Goal: Information Seeking & Learning: Learn about a topic

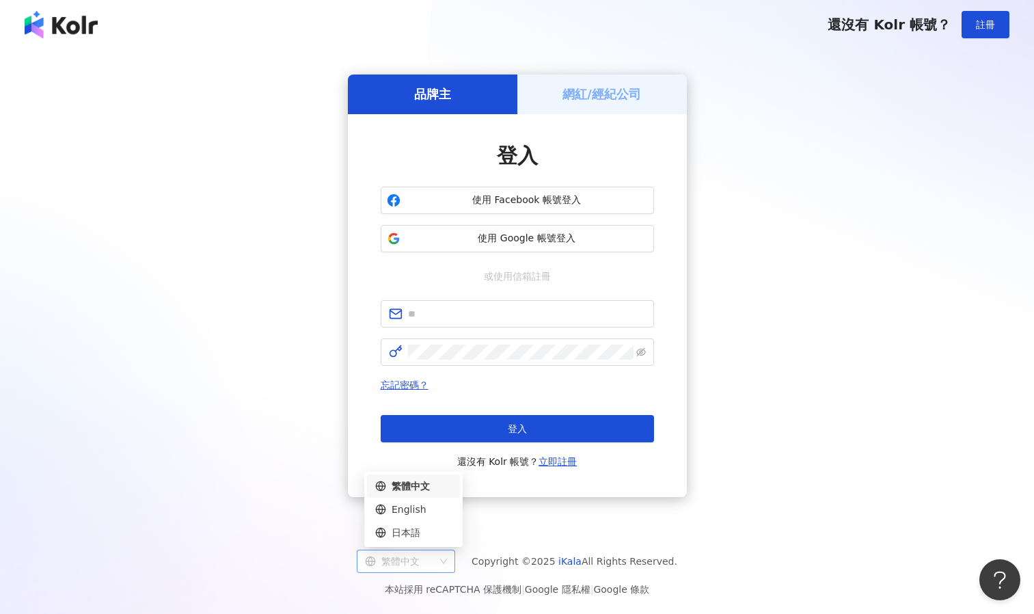
click at [447, 555] on span "繁體中文" at bounding box center [406, 561] width 82 height 22
click at [448, 532] on div "日本語" at bounding box center [413, 532] width 77 height 15
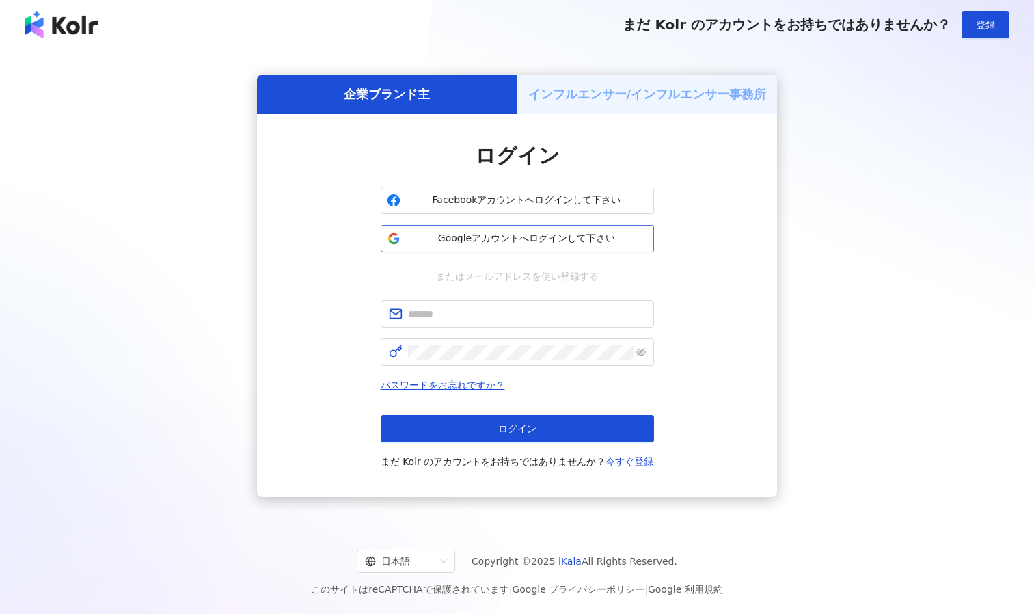
click at [500, 249] on button "Googleアカウントへログインして下さい" at bounding box center [517, 238] width 273 height 27
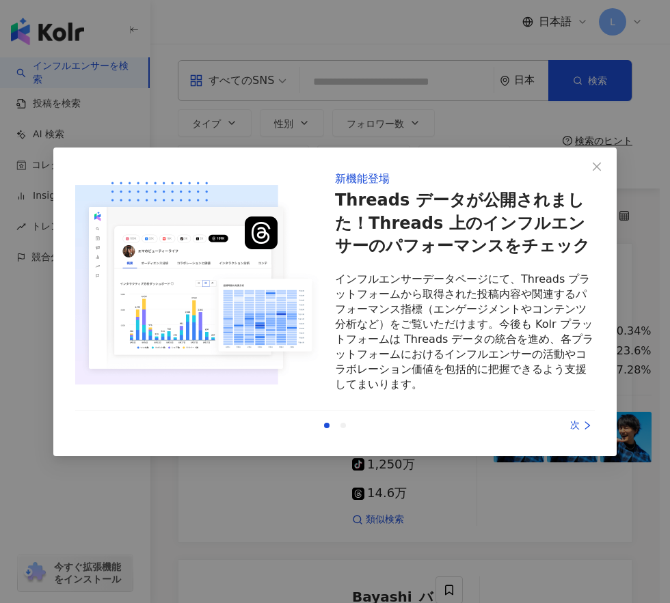
click at [566, 428] on div "次" at bounding box center [543, 425] width 103 height 15
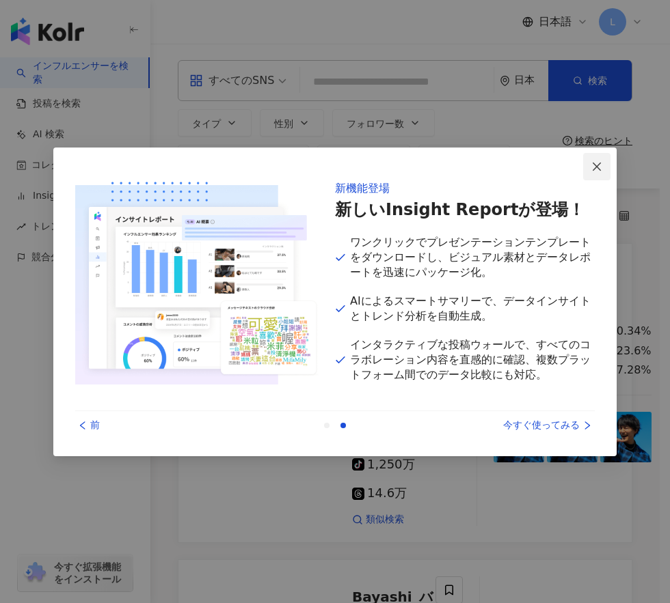
click at [593, 165] on icon "close" at bounding box center [596, 166] width 11 height 11
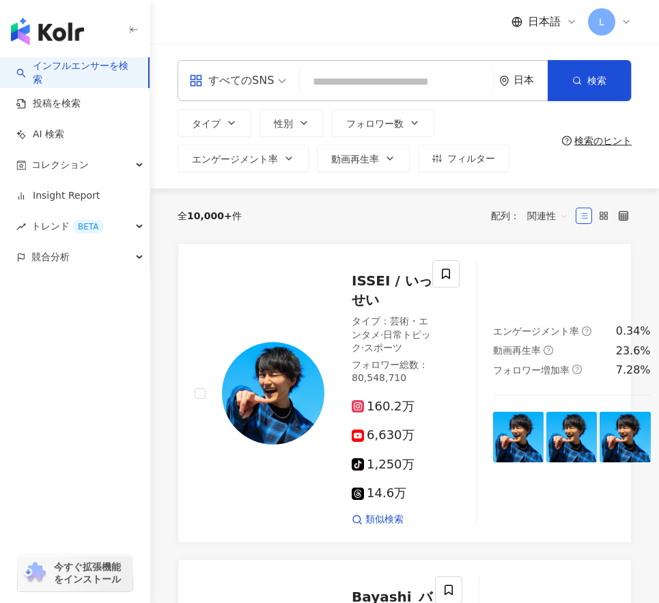
click at [370, 83] on input "search" at bounding box center [396, 82] width 182 height 26
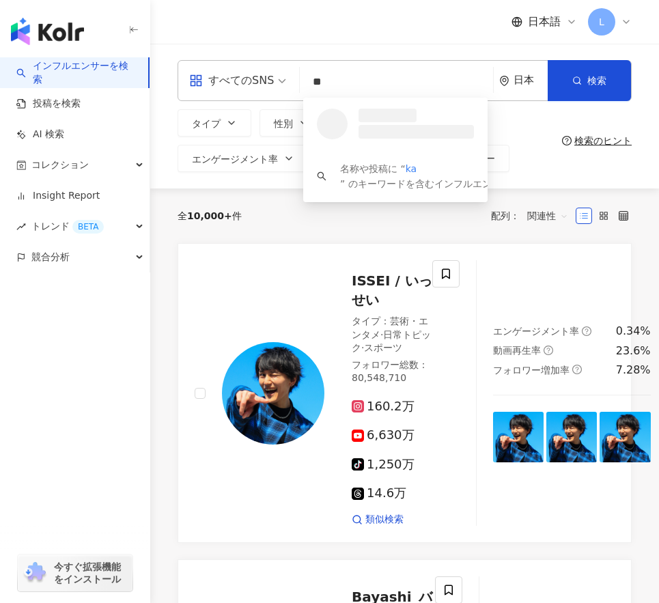
type input "*"
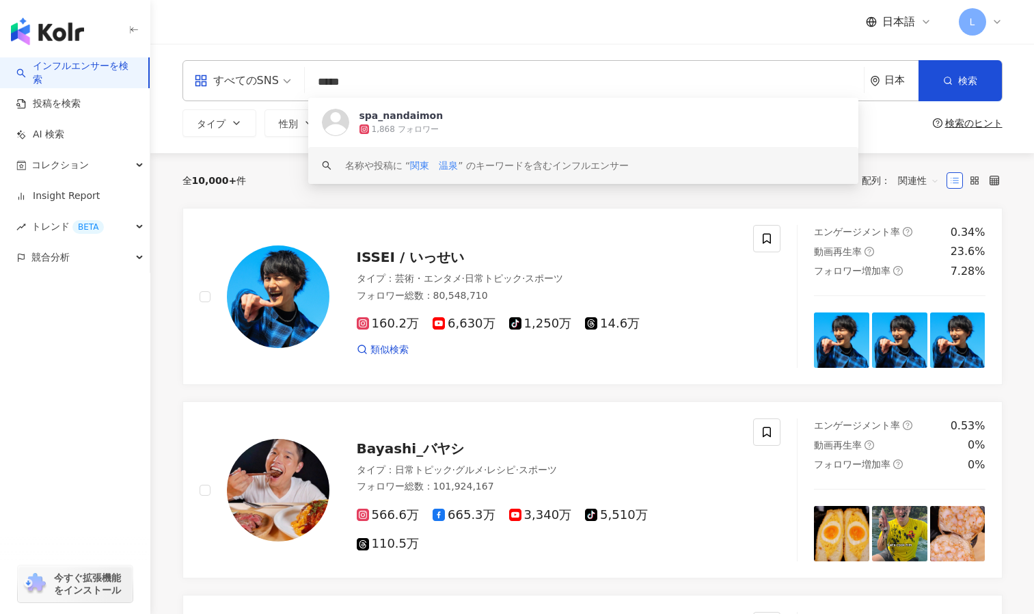
type input "*****"
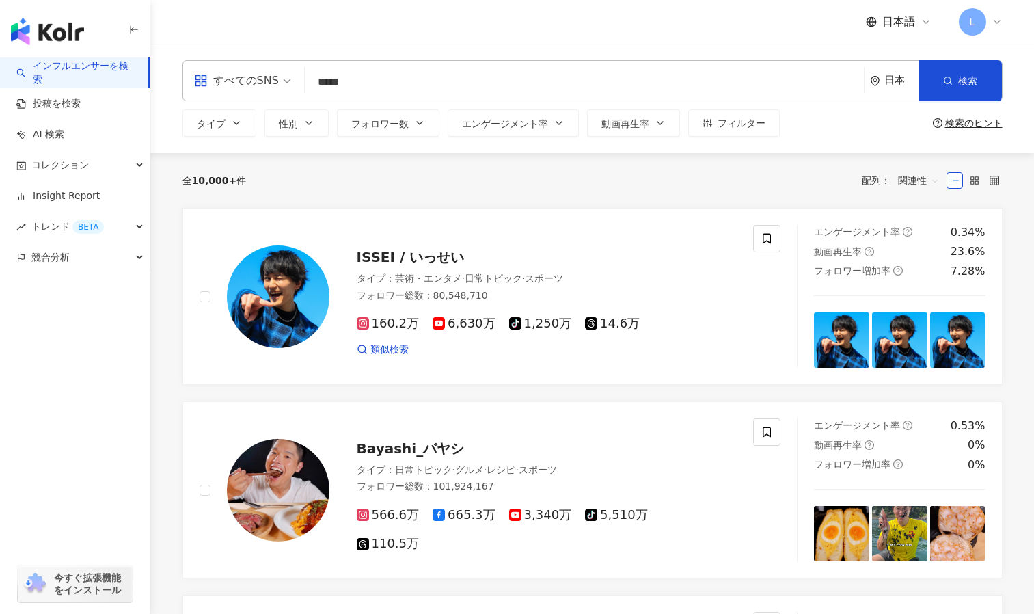
click at [264, 203] on div "全 10,000+ 件 配列： 関連性" at bounding box center [592, 180] width 820 height 55
click at [484, 120] on span "エンゲージメント率" at bounding box center [505, 123] width 86 height 11
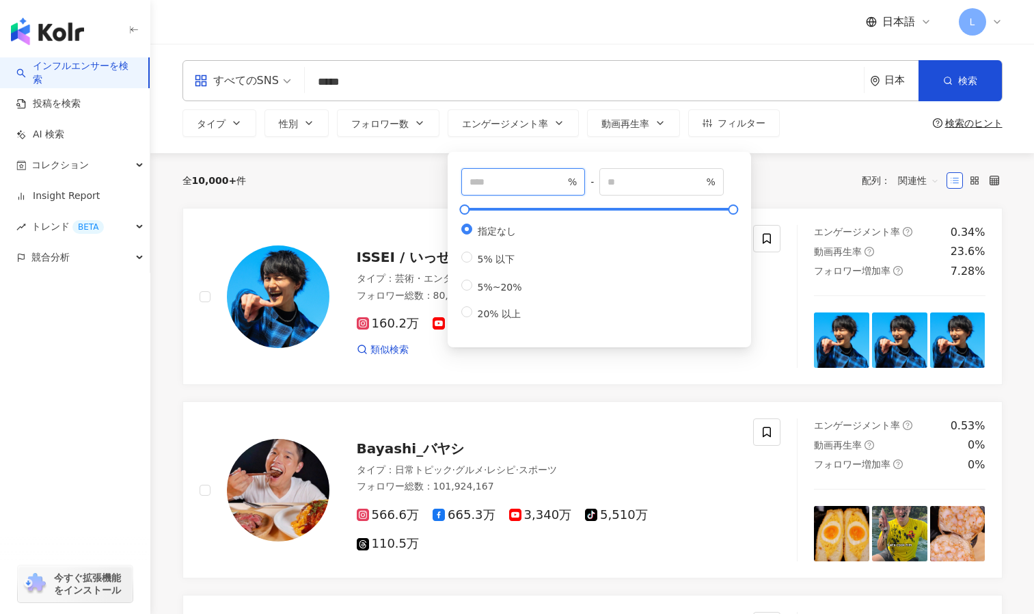
click at [515, 182] on input "number" at bounding box center [517, 181] width 96 height 15
click at [561, 178] on input "*" at bounding box center [517, 181] width 96 height 15
type input "*"
click at [561, 178] on input "*" at bounding box center [517, 181] width 96 height 15
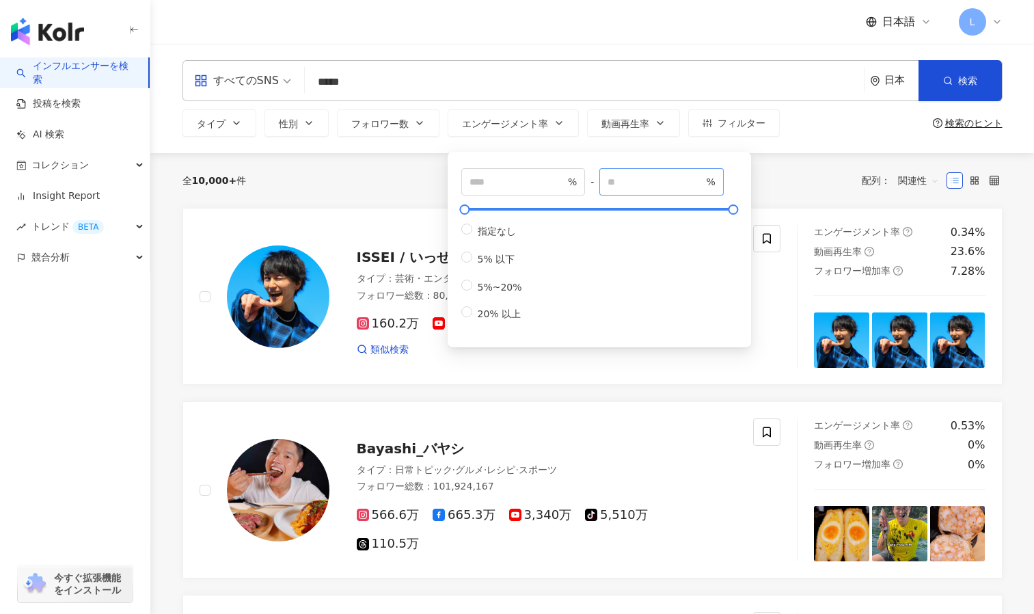
click at [658, 173] on span "%" at bounding box center [661, 181] width 124 height 27
click at [703, 185] on input "*" at bounding box center [655, 181] width 96 height 15
click at [703, 178] on input "*" at bounding box center [655, 181] width 96 height 15
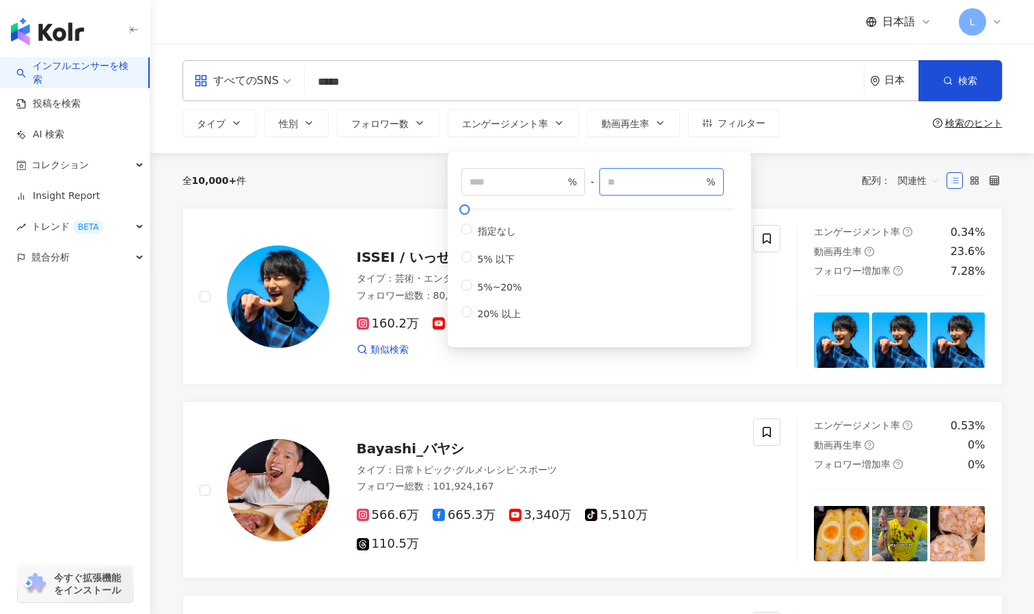
click at [703, 178] on input "*" at bounding box center [655, 181] width 96 height 15
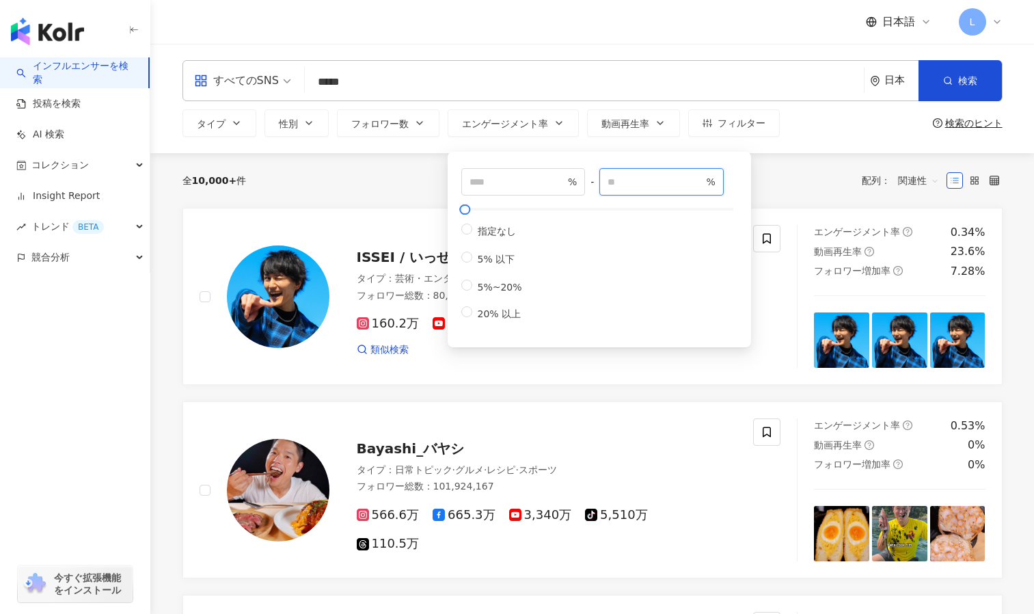
click at [703, 178] on input "*" at bounding box center [655, 181] width 96 height 15
type input "**"
click at [703, 178] on input "**" at bounding box center [655, 181] width 96 height 15
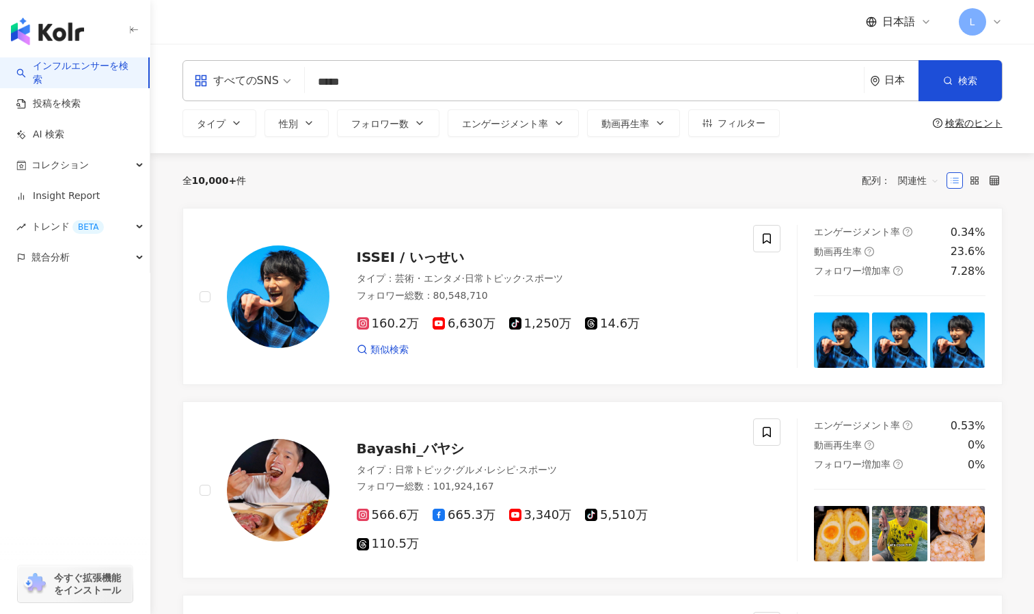
click at [771, 193] on div "全 10,000+ 件 配列： 関連性" at bounding box center [592, 180] width 820 height 55
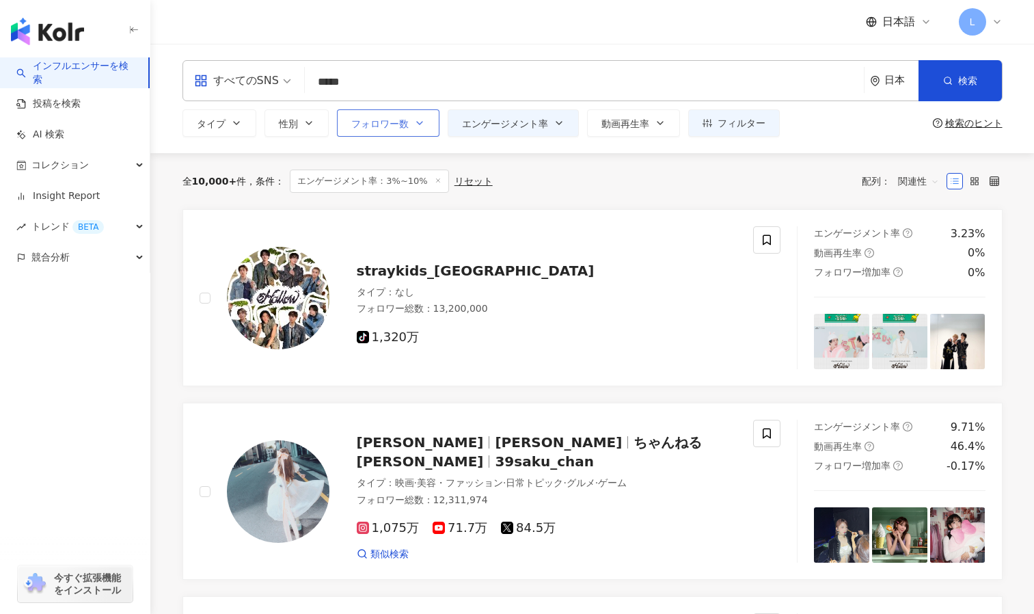
click at [421, 124] on icon "button" at bounding box center [419, 123] width 11 height 11
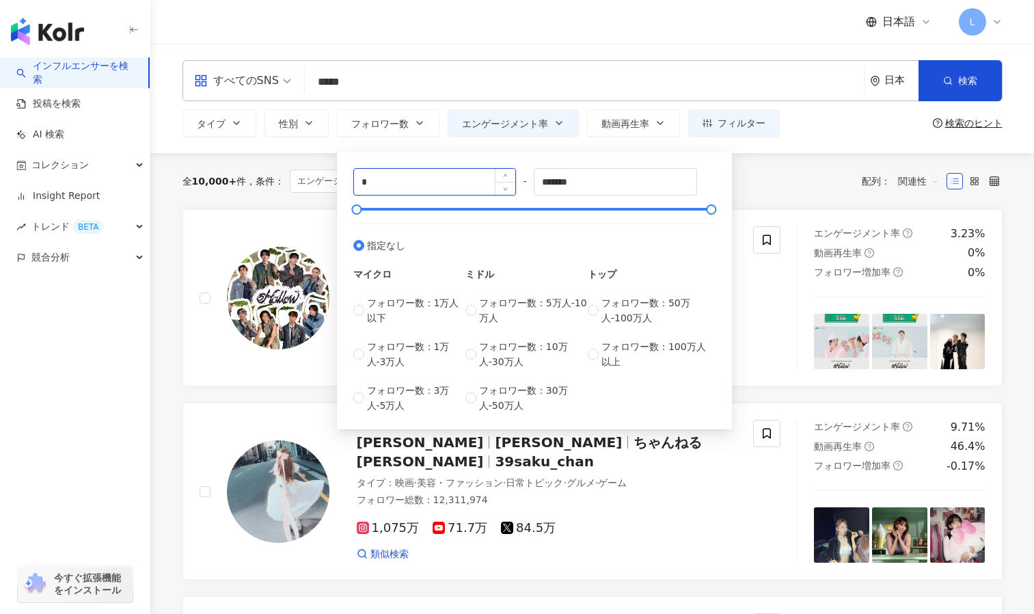
click at [486, 187] on input "*" at bounding box center [435, 182] width 162 height 26
type input "****"
click at [619, 184] on input "*******" at bounding box center [615, 182] width 162 height 26
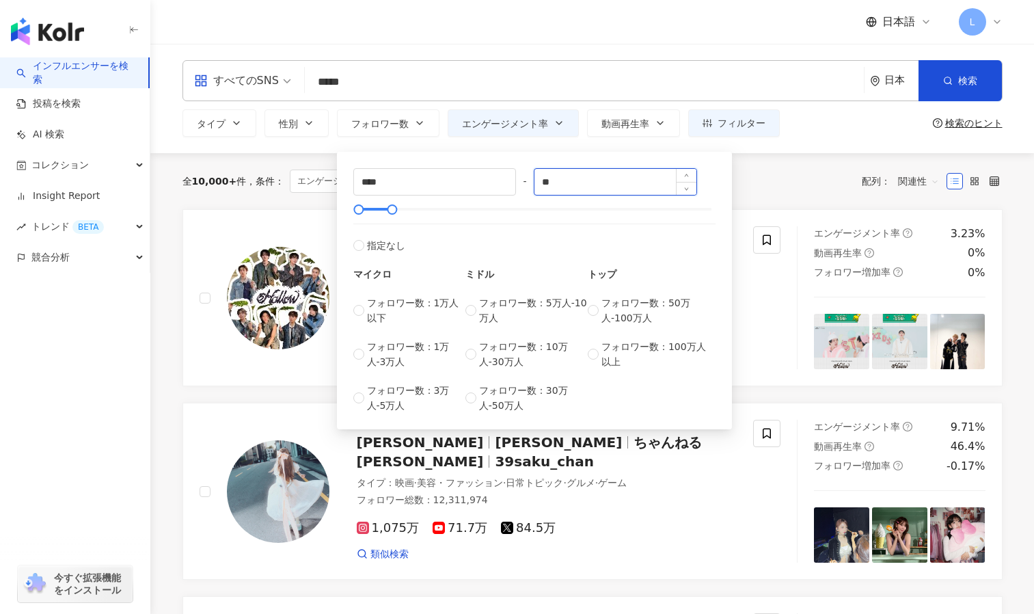
type input "*"
type input "*****"
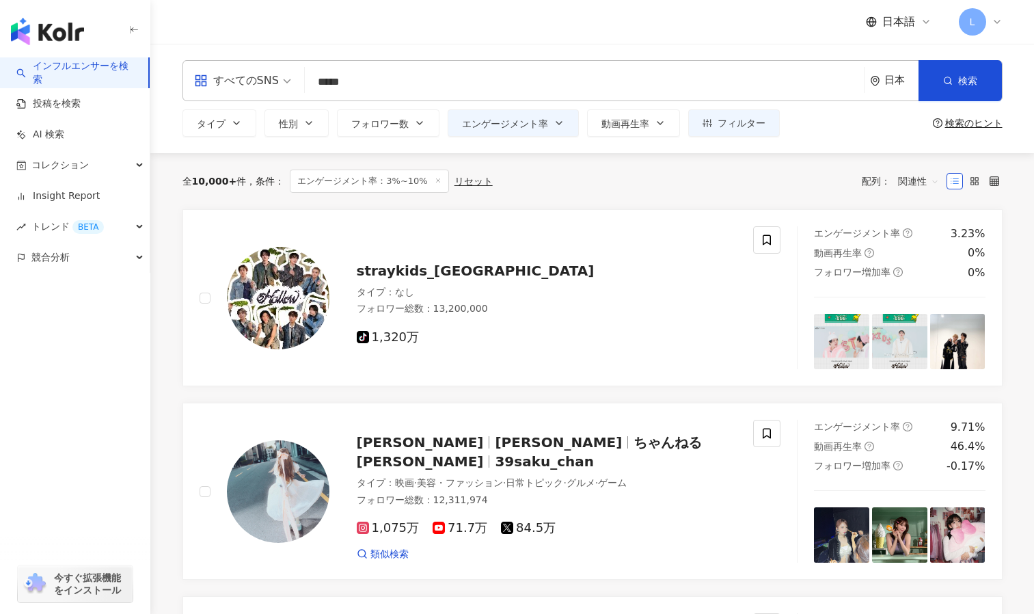
click at [260, 167] on div "全 10,000+ 件 条件 ： エンゲージメント率：3%~10% リセット 配列： 関連性" at bounding box center [592, 181] width 820 height 56
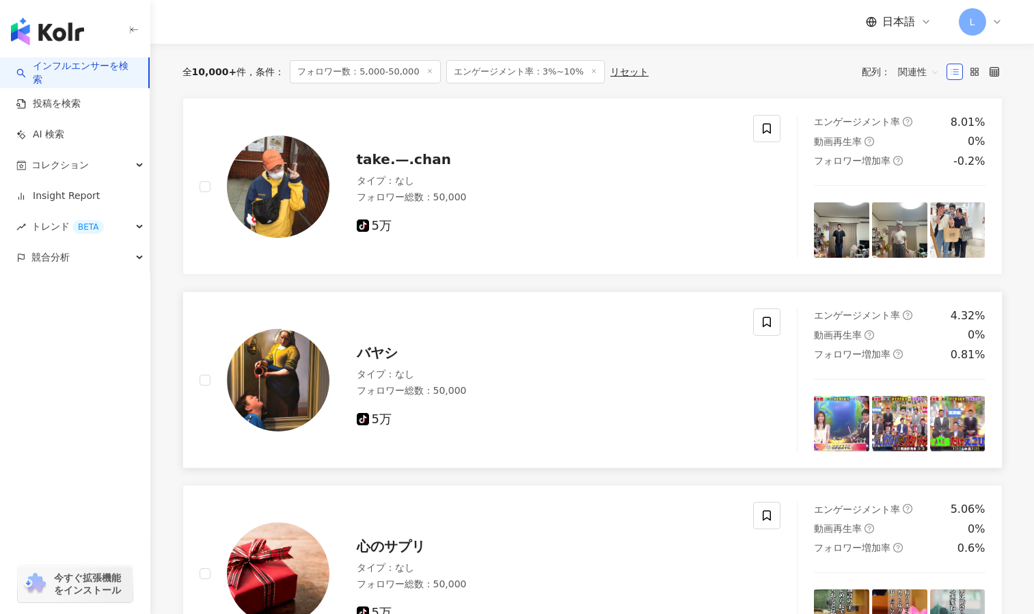
scroll to position [35, 0]
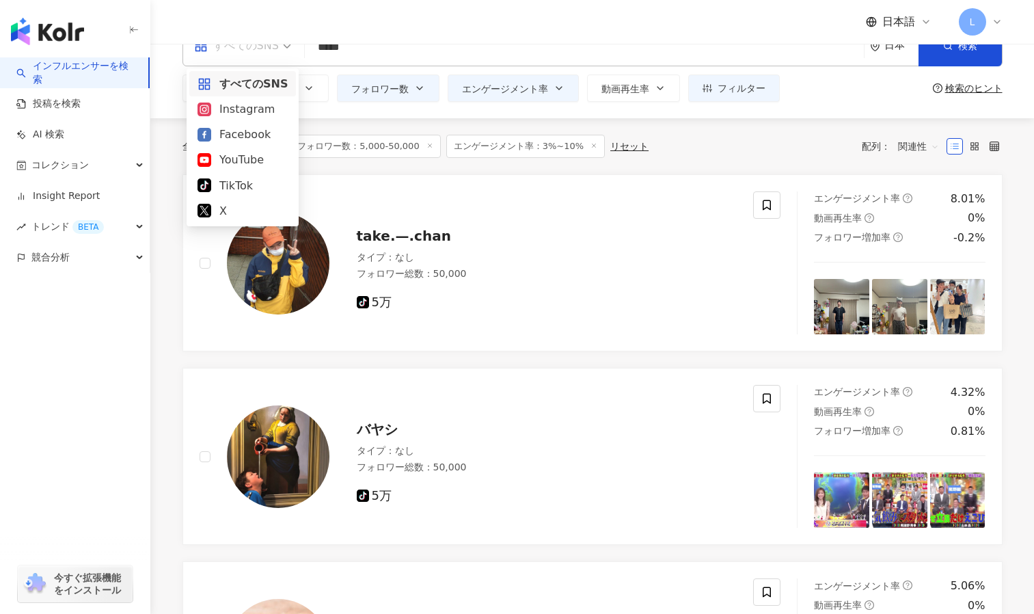
click at [258, 56] on div "すべてのSNS" at bounding box center [236, 46] width 85 height 22
click at [242, 109] on div "Instagram" at bounding box center [242, 108] width 90 height 17
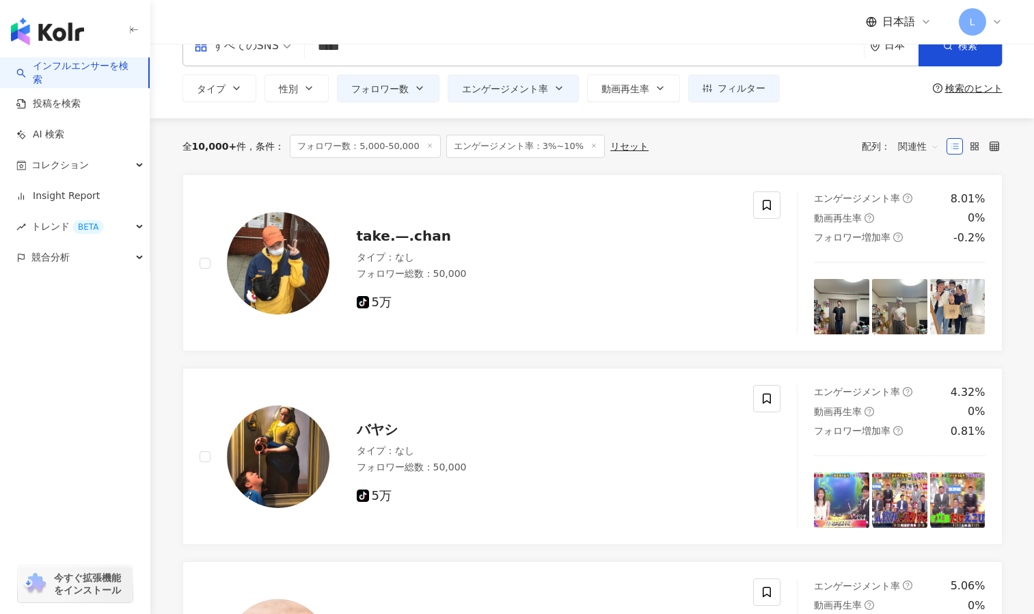
scroll to position [0, 0]
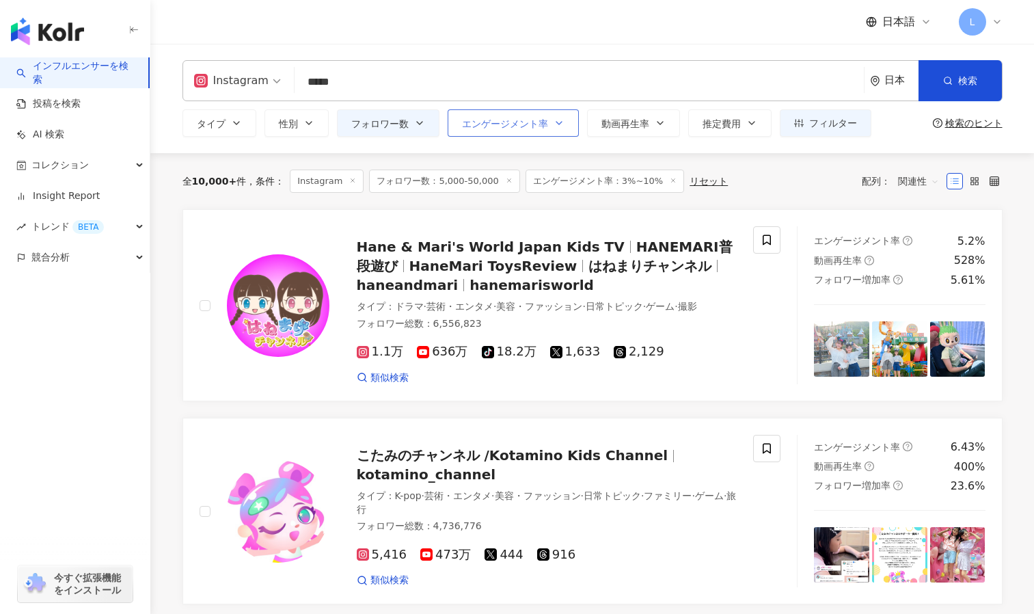
click at [559, 115] on button "エンゲージメント率" at bounding box center [513, 122] width 131 height 27
click at [759, 161] on div "全 10,000+ 件 条件 ： Instagram フォロワー数：5,000-50,000 エンゲージメント率：3%~10% リセット 配列： 関連性" at bounding box center [592, 181] width 820 height 56
click at [236, 119] on icon "button" at bounding box center [236, 123] width 11 height 11
click at [368, 84] on input "*****" at bounding box center [579, 82] width 558 height 26
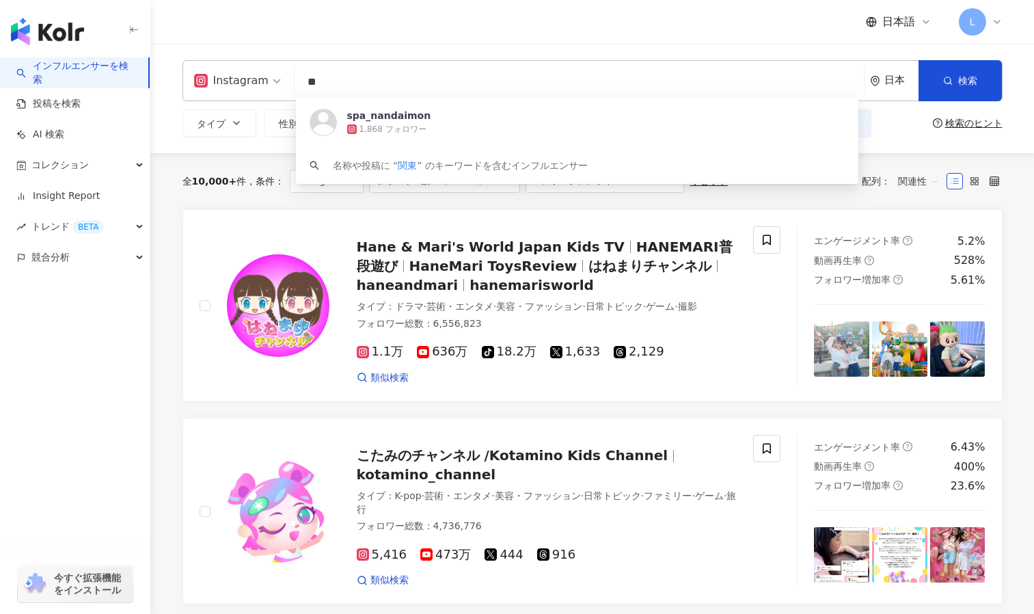
type input "*"
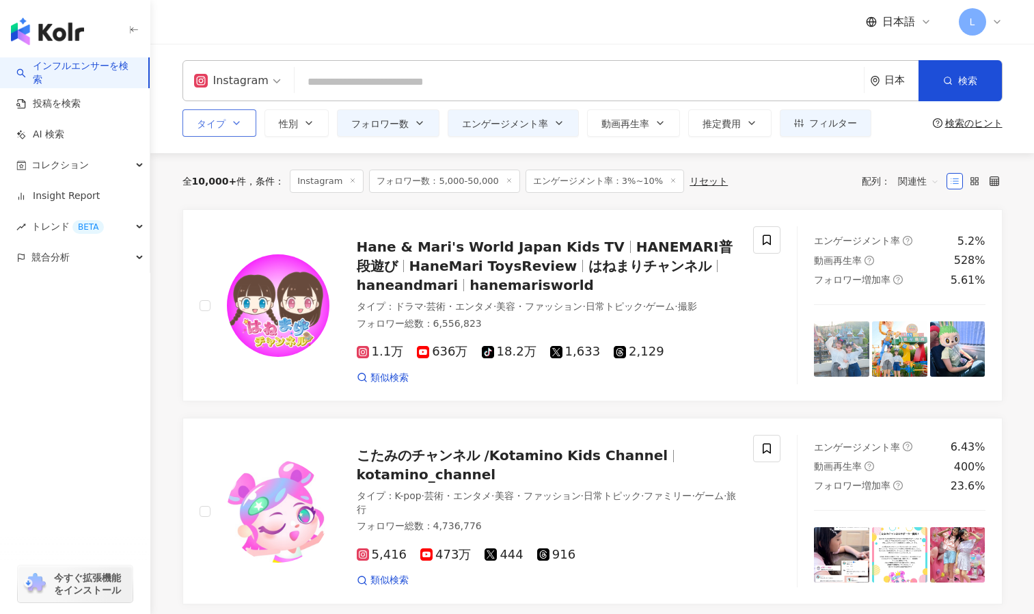
click at [234, 120] on icon "button" at bounding box center [236, 123] width 11 height 11
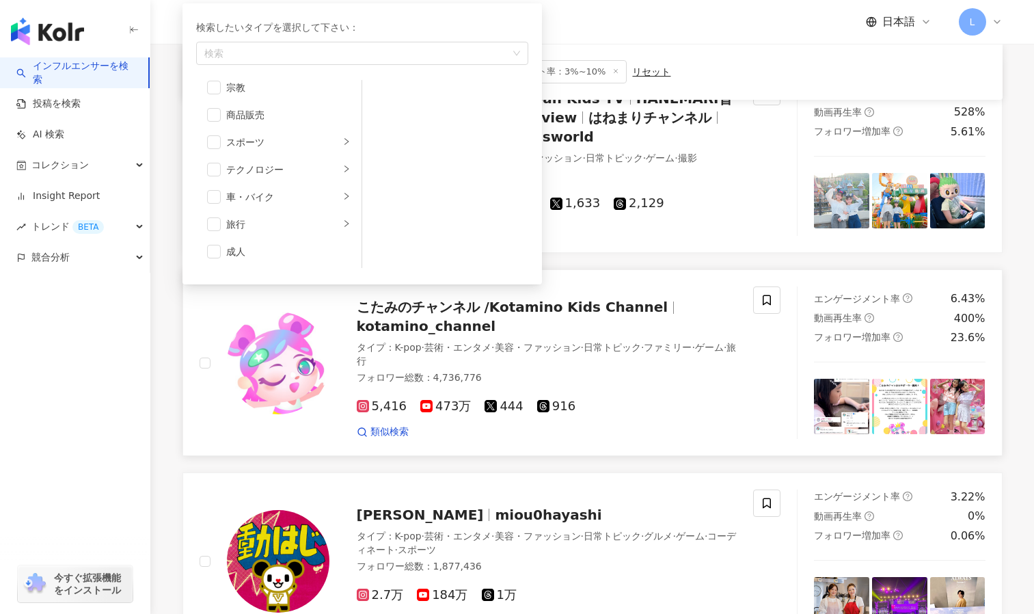
scroll to position [149, 0]
click at [217, 220] on span "button" at bounding box center [214, 224] width 14 height 14
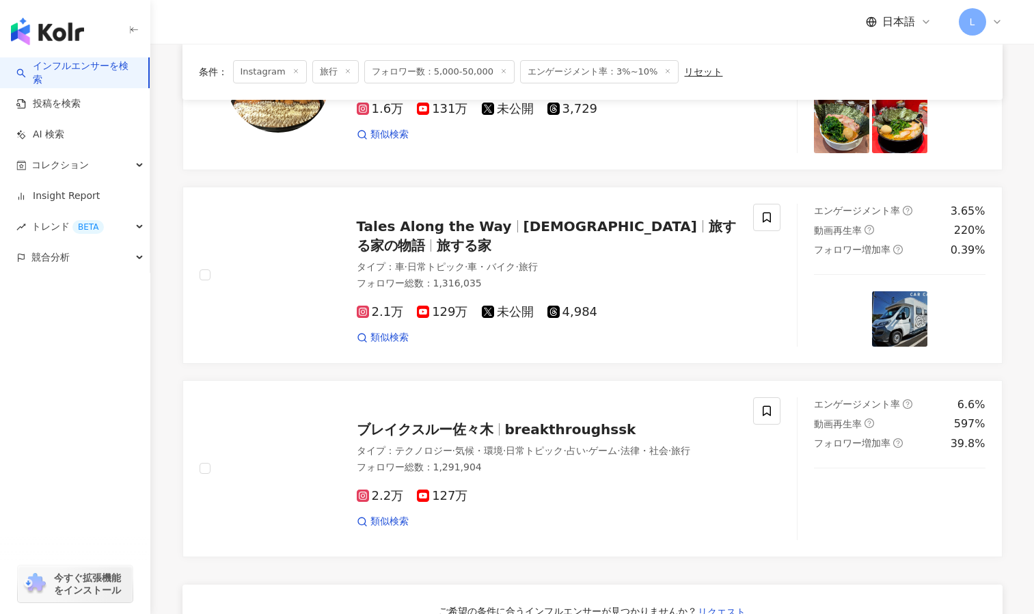
scroll to position [417, 0]
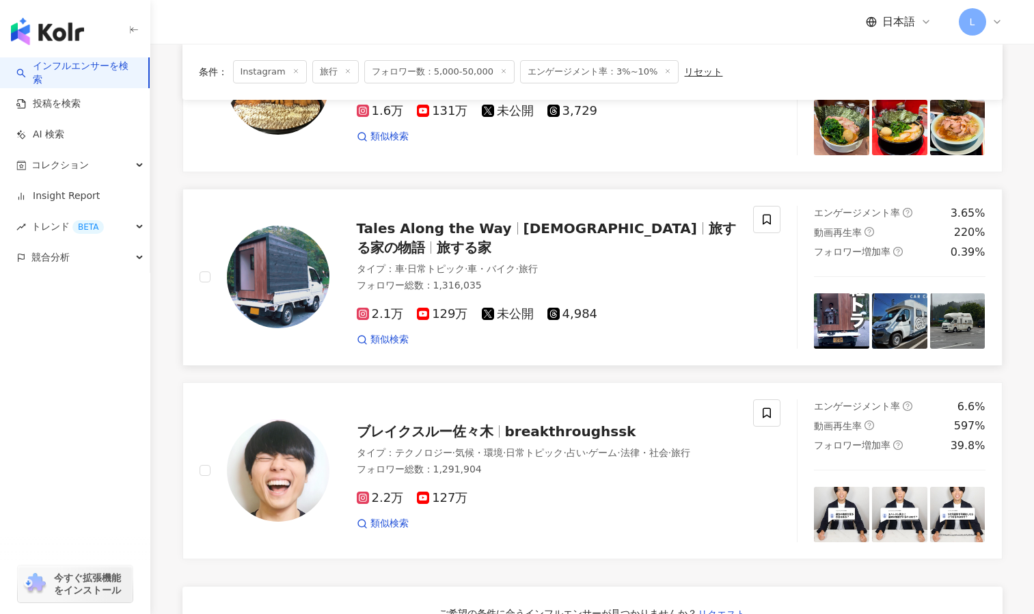
click at [385, 231] on span "Tales Along the Way" at bounding box center [434, 228] width 155 height 16
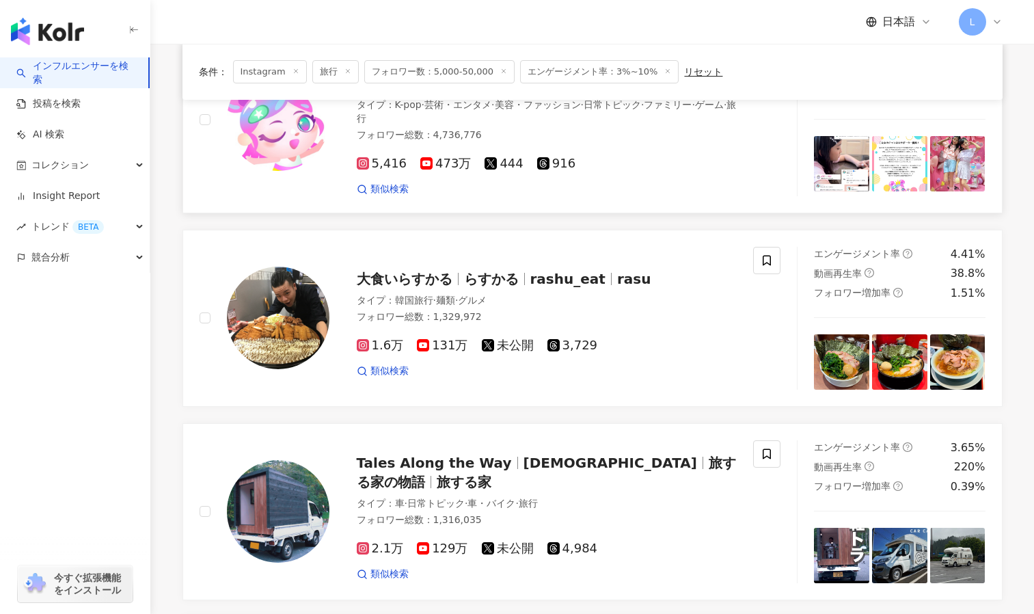
scroll to position [193, 0]
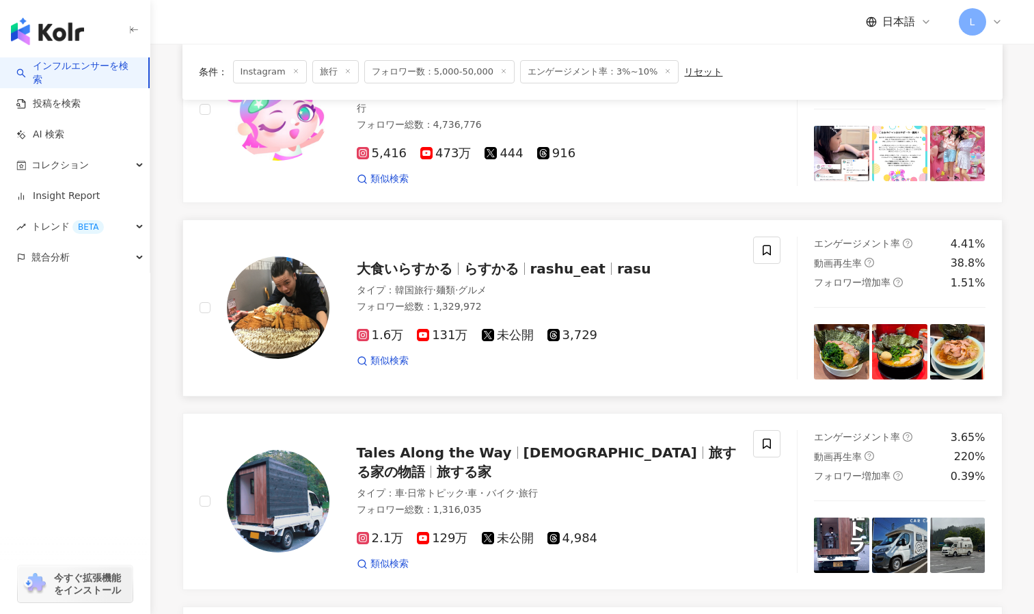
click at [450, 333] on span "131万" at bounding box center [442, 335] width 51 height 14
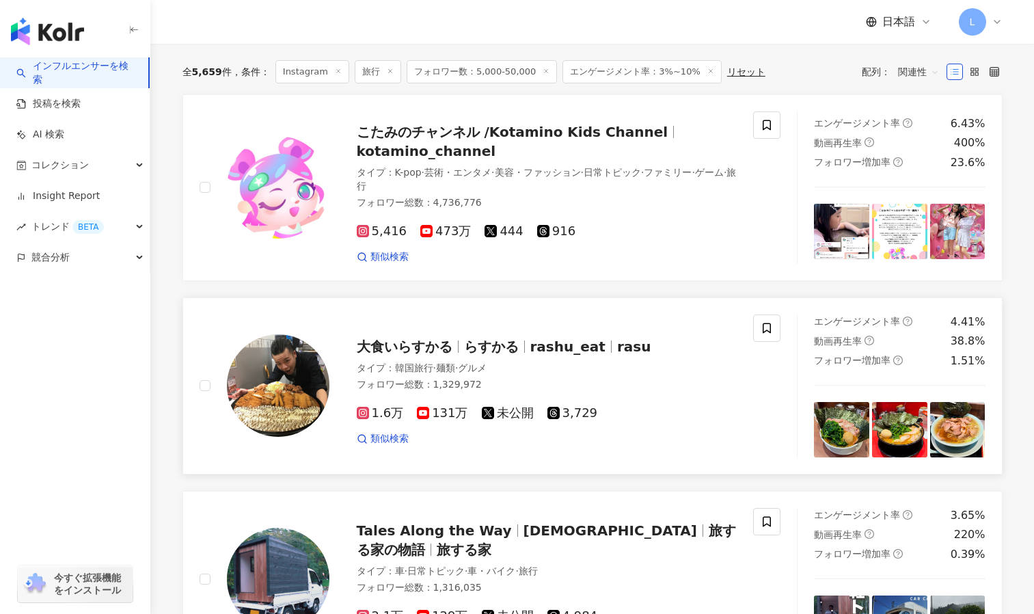
scroll to position [0, 0]
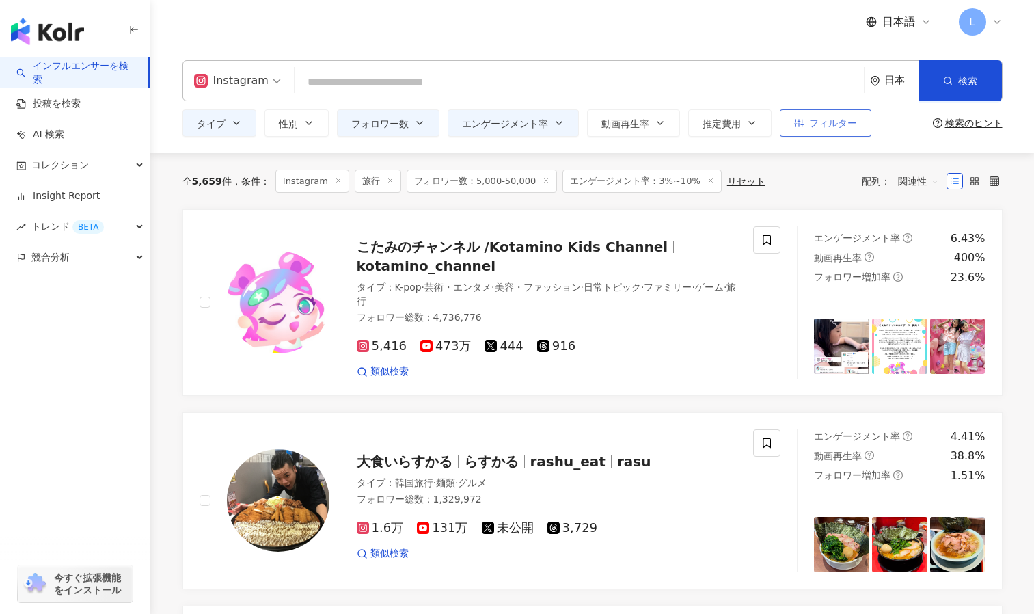
click at [809, 120] on span "フィルター" at bounding box center [833, 123] width 48 height 11
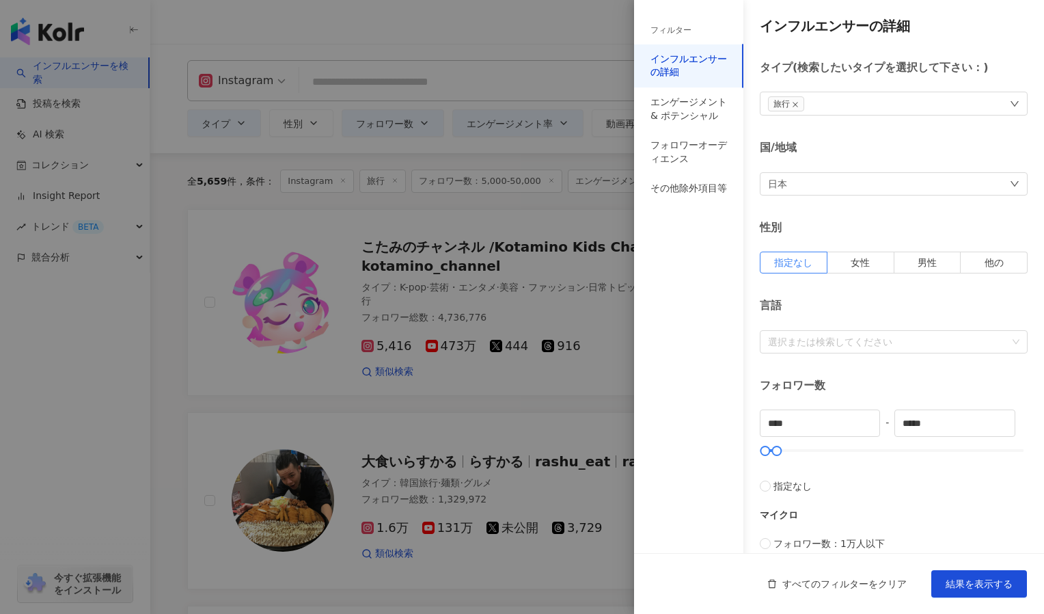
click at [813, 141] on div "国/地域" at bounding box center [894, 147] width 268 height 15
click at [569, 22] on div at bounding box center [522, 307] width 1044 height 614
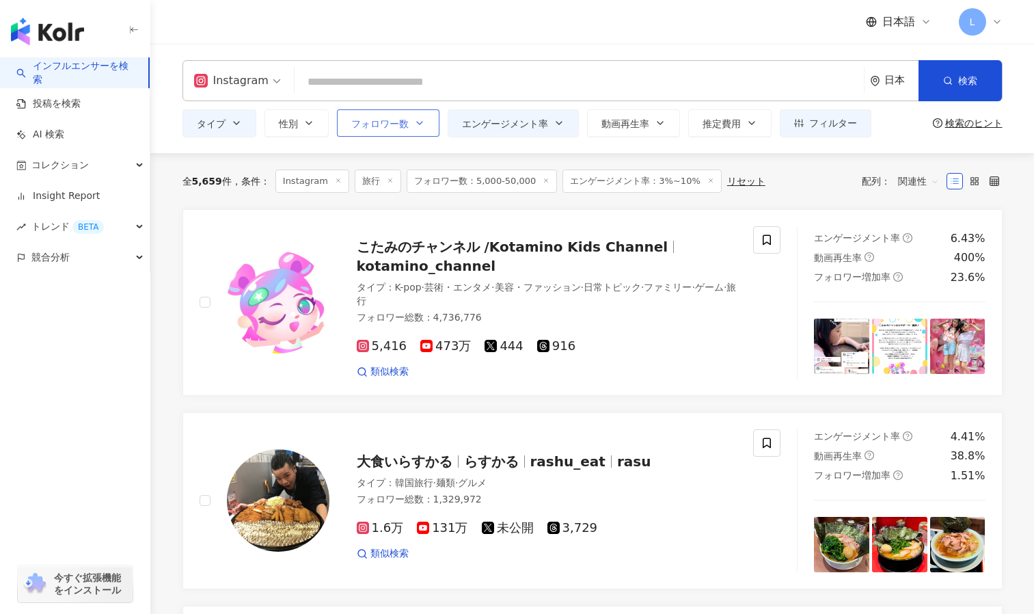
click at [409, 126] on button "フォロワー数" at bounding box center [388, 122] width 103 height 27
click at [474, 131] on button "エンゲージメント率" at bounding box center [513, 122] width 131 height 27
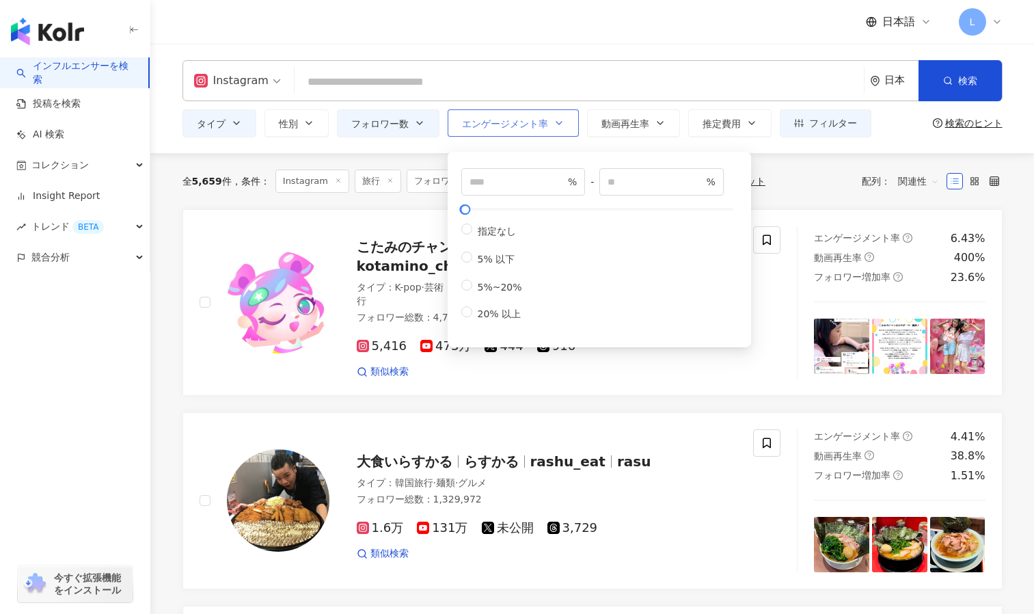
click at [474, 131] on button "エンゲージメント率" at bounding box center [513, 122] width 131 height 27
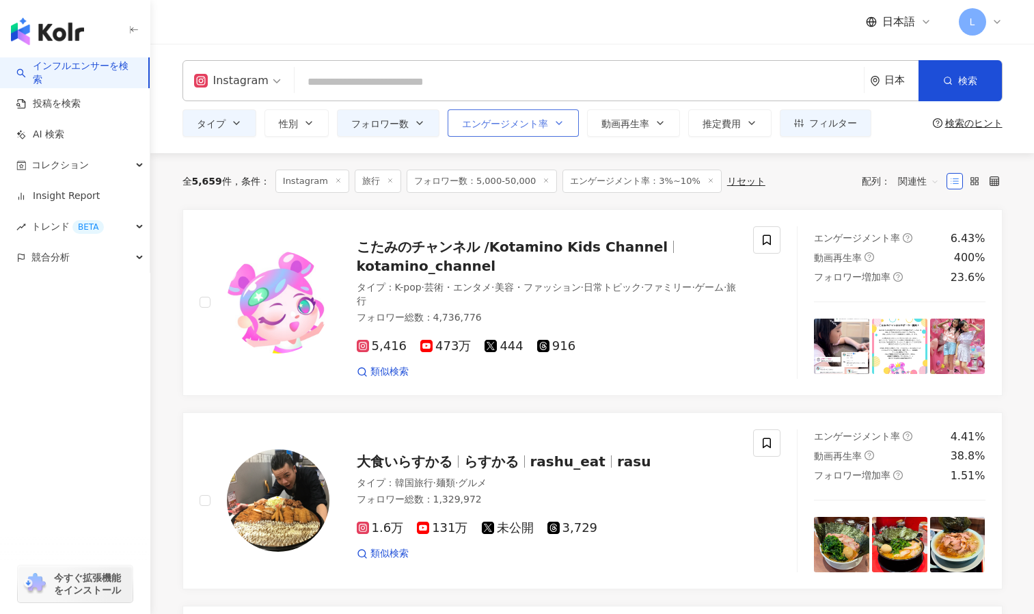
click at [474, 131] on button "エンゲージメント率" at bounding box center [513, 122] width 131 height 27
click at [913, 161] on div "全 5,659 件 条件 ： Instagram 旅行 フォロワー数：5,000-50,000 エンゲージメント率：3%~10% リセット 配列： 関連性" at bounding box center [592, 181] width 820 height 56
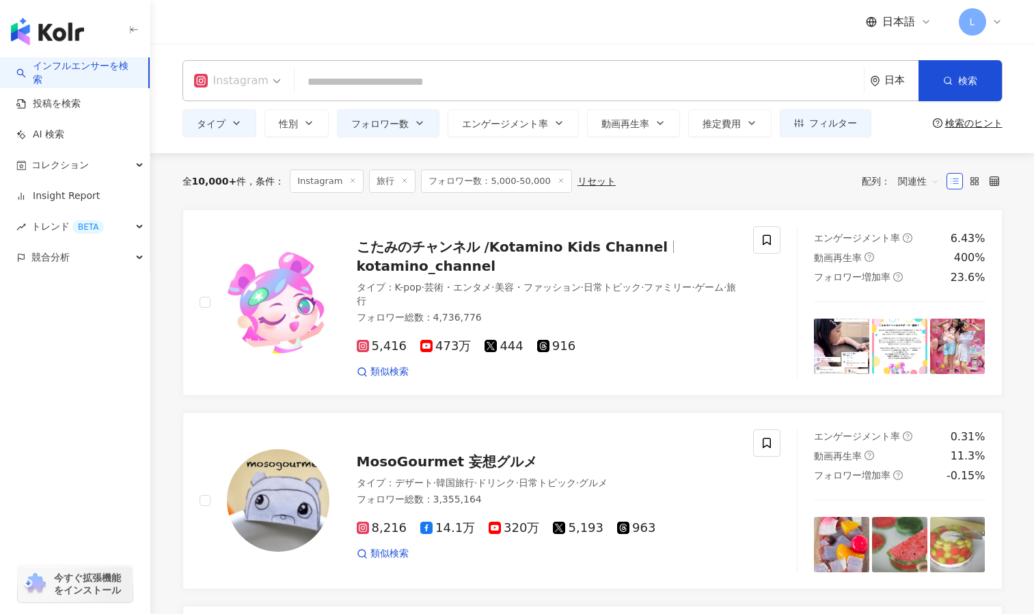
click at [271, 78] on span "Instagram" at bounding box center [237, 81] width 87 height 22
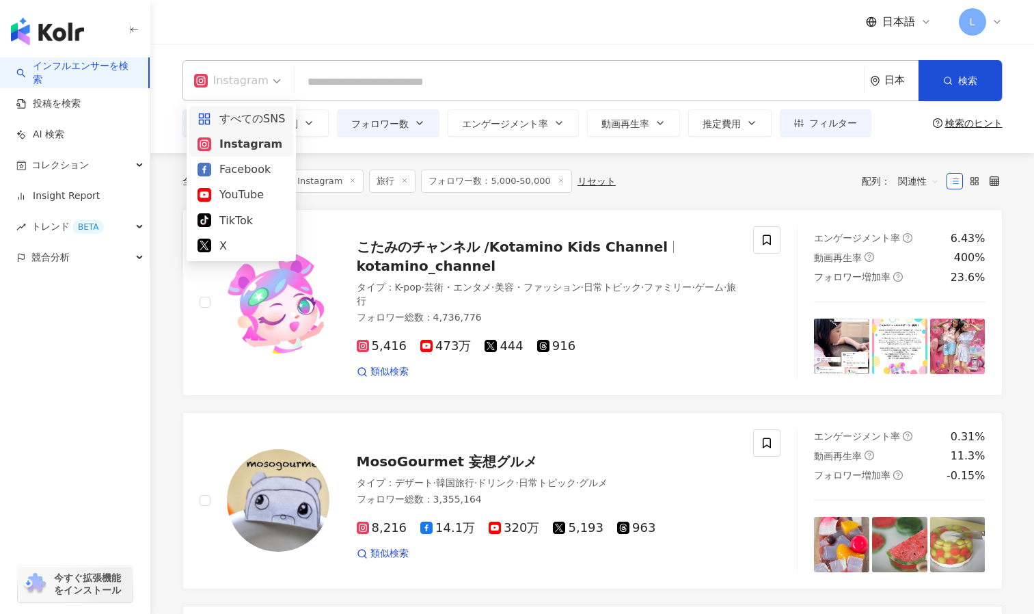
click at [252, 116] on div "すべてのSNS" at bounding box center [240, 118] width 87 height 17
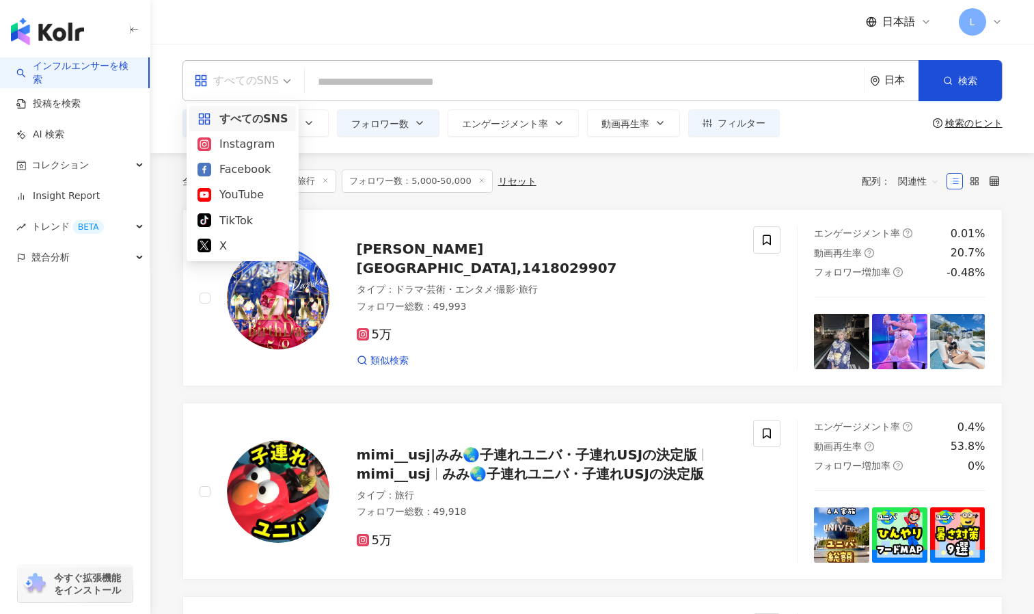
click at [236, 79] on div "すべてのSNS" at bounding box center [236, 81] width 85 height 22
click at [225, 140] on div "Instagram" at bounding box center [242, 143] width 90 height 17
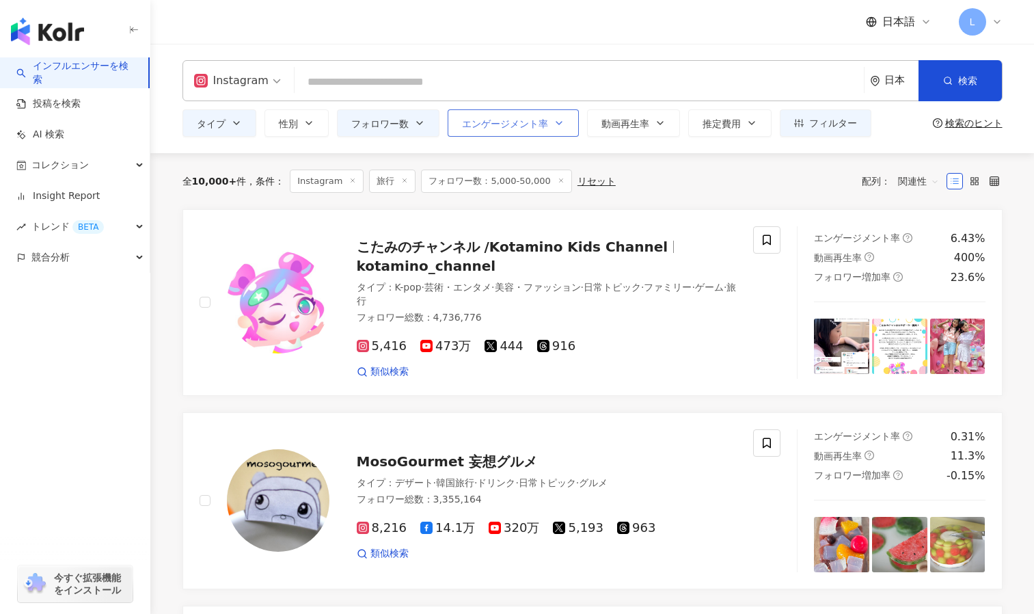
click at [478, 125] on span "エンゲージメント率" at bounding box center [505, 123] width 86 height 11
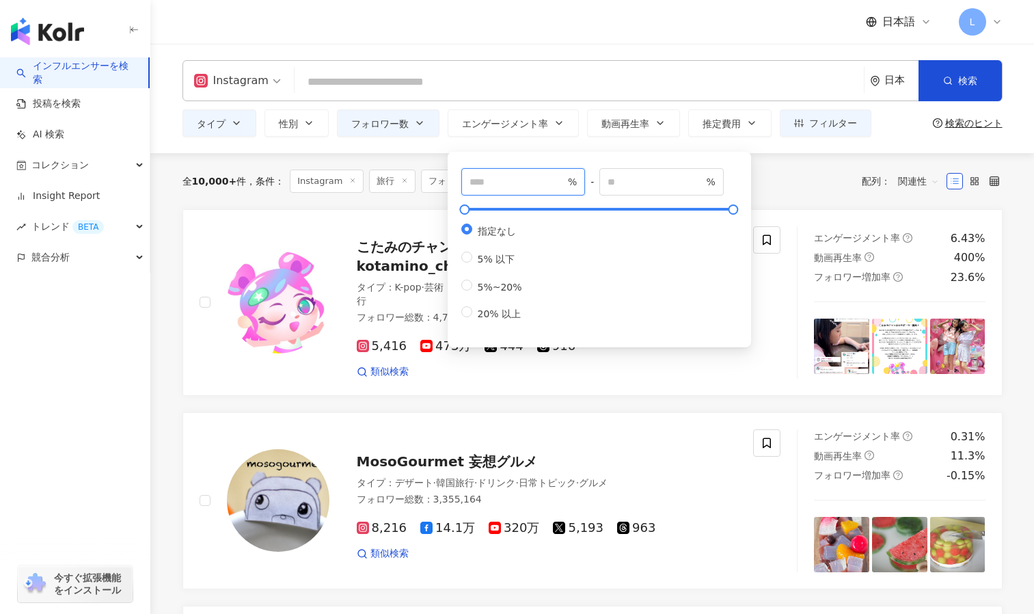
click at [523, 186] on input "number" at bounding box center [517, 181] width 96 height 15
click at [562, 177] on input "*" at bounding box center [517, 181] width 96 height 15
type input "*"
click at [562, 177] on input "*" at bounding box center [517, 181] width 96 height 15
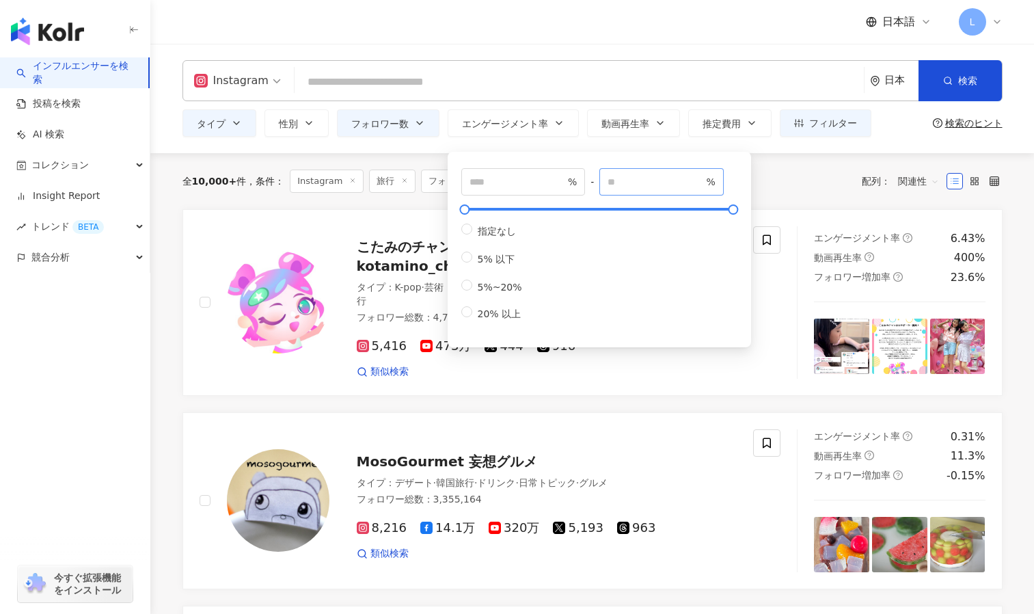
click at [619, 172] on span "%" at bounding box center [661, 181] width 124 height 27
click at [705, 190] on span "%" at bounding box center [661, 181] width 124 height 27
click at [703, 178] on input "*" at bounding box center [655, 181] width 96 height 15
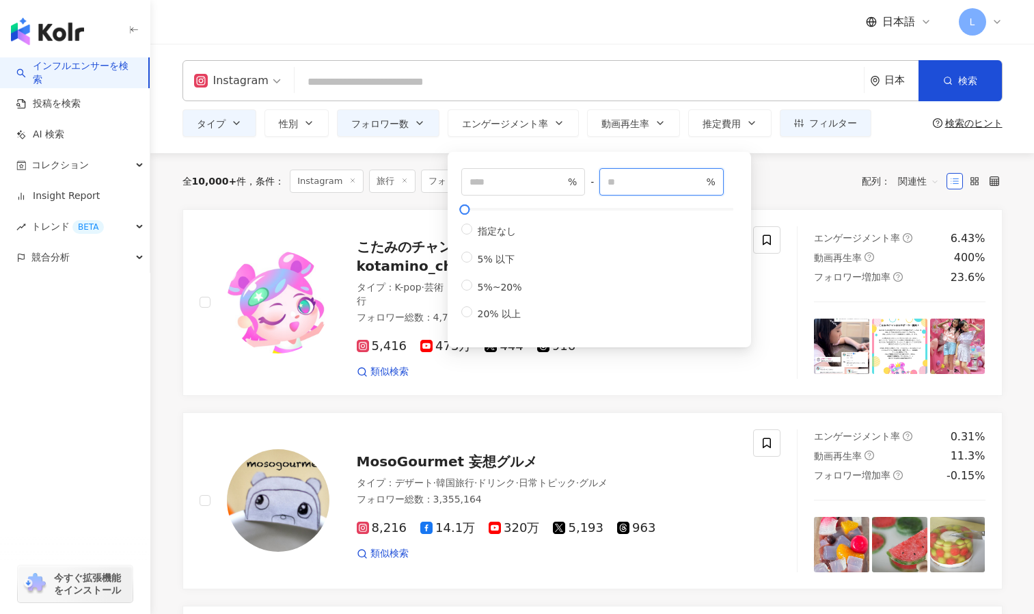
click at [703, 178] on input "*" at bounding box center [655, 181] width 96 height 15
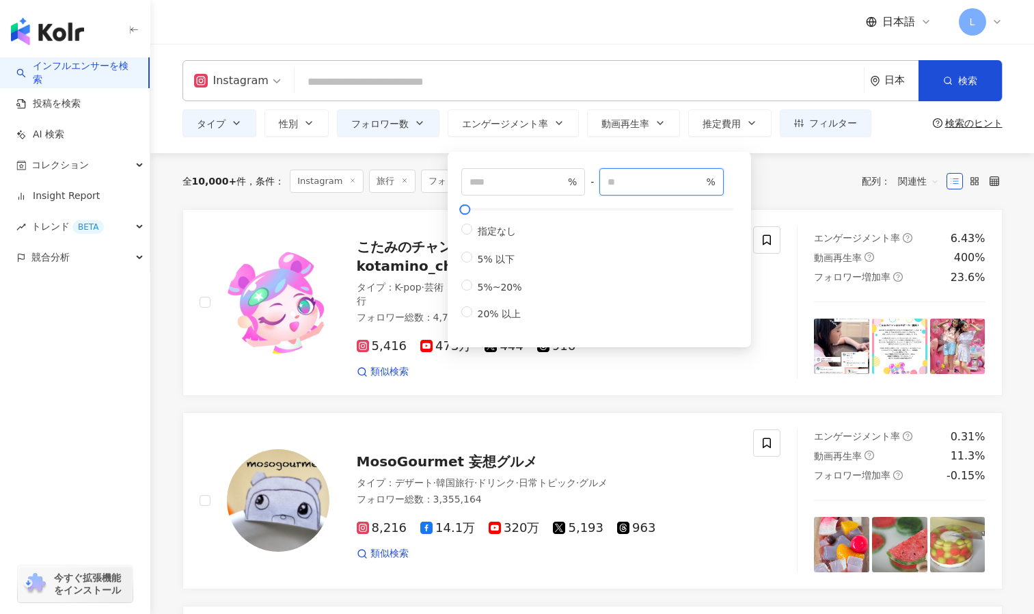
type input "*"
click at [703, 178] on input "*" at bounding box center [655, 181] width 96 height 15
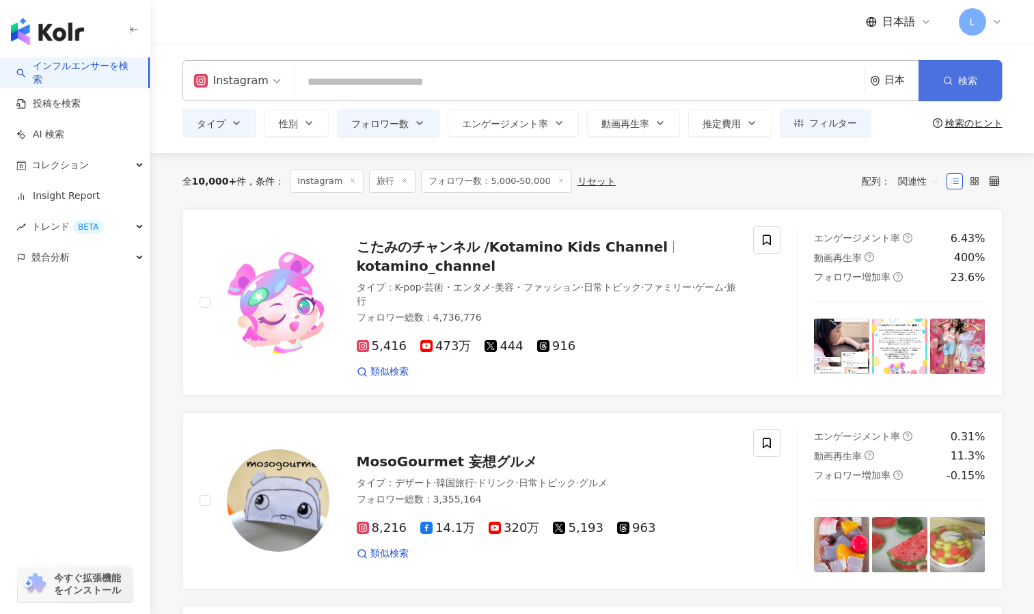
click at [957, 87] on button "検索" at bounding box center [959, 80] width 83 height 41
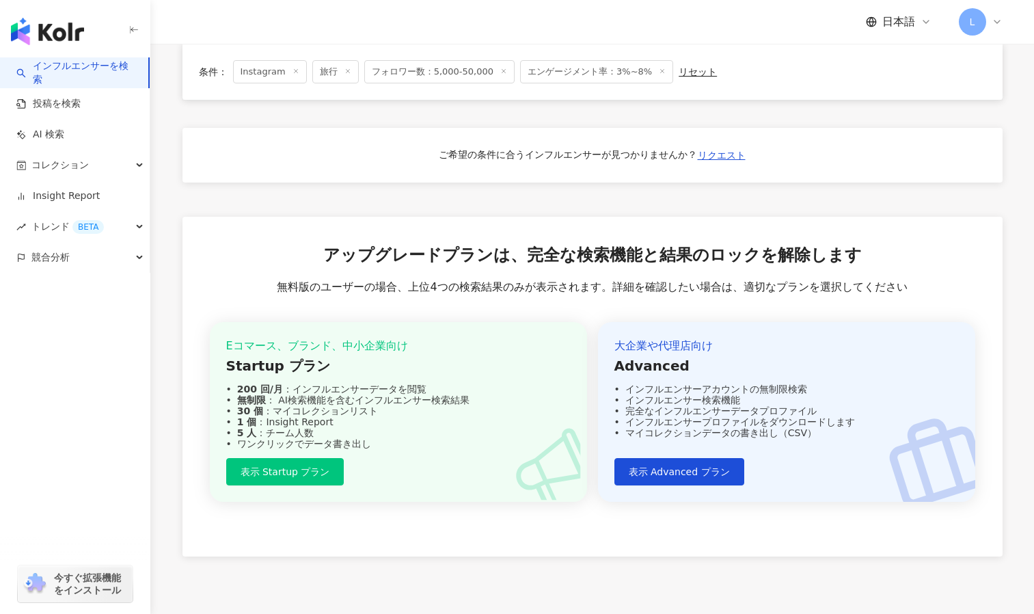
scroll to position [876, 0]
click at [284, 475] on span "表示 Startup プラン" at bounding box center [286, 470] width 90 height 11
